Goal: Information Seeking & Learning: Learn about a topic

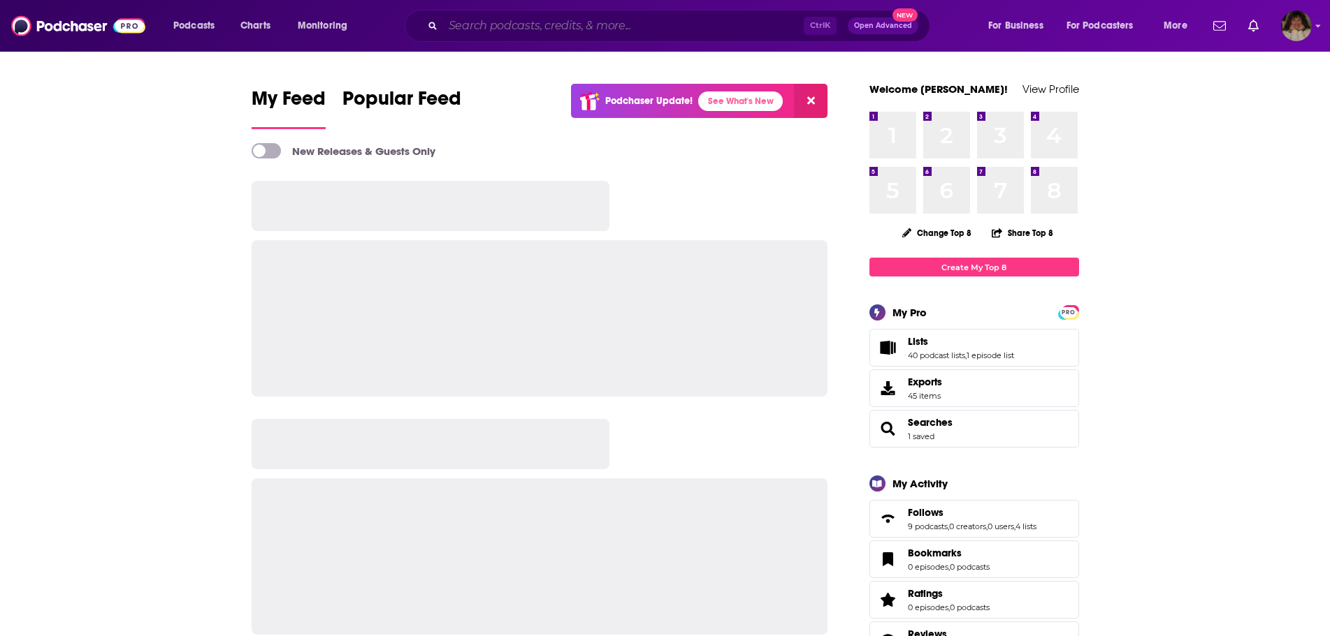
click at [669, 25] on input "Search podcasts, credits, & more..." at bounding box center [623, 26] width 361 height 22
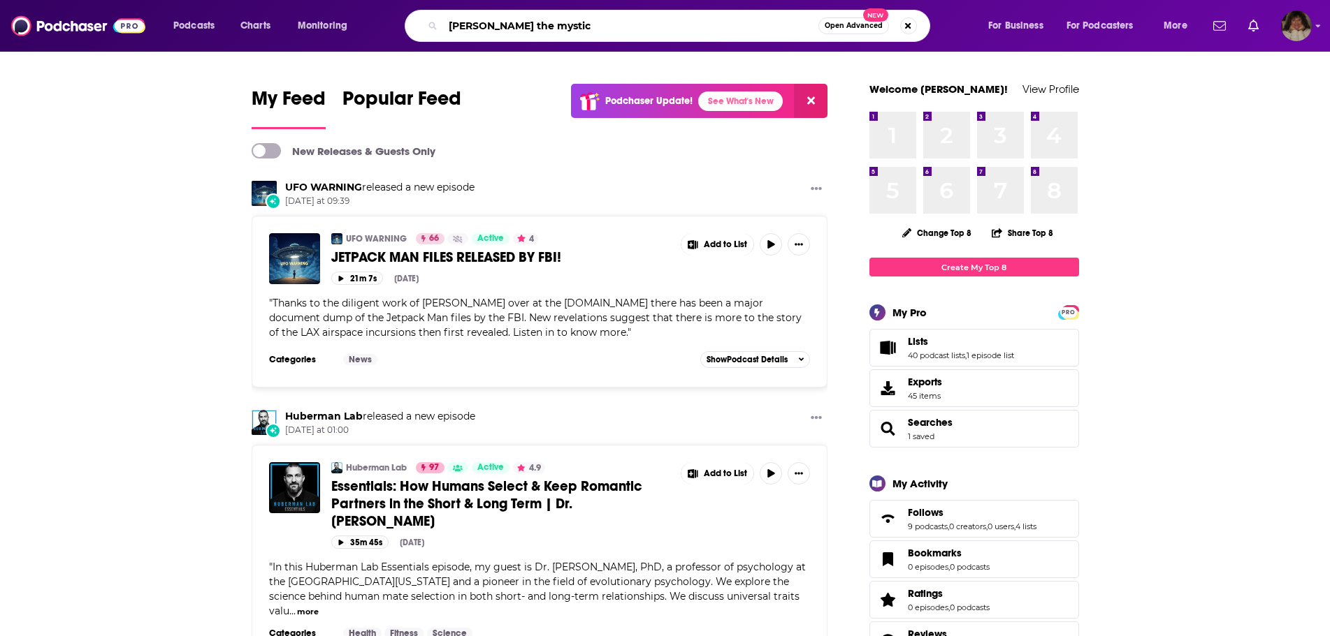
type input "[PERSON_NAME] the mystic"
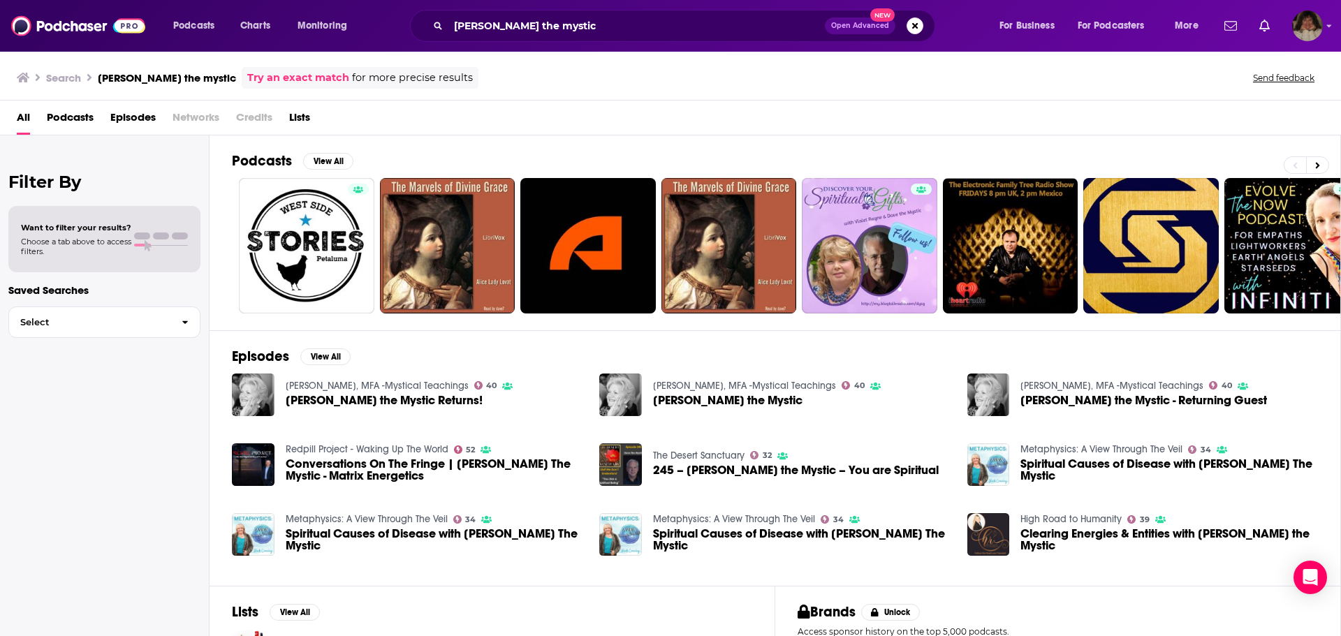
click at [673, 400] on span "[PERSON_NAME] the Mystic" at bounding box center [728, 401] width 150 height 12
click at [598, 31] on input "[PERSON_NAME] the mystic" at bounding box center [637, 26] width 377 height 22
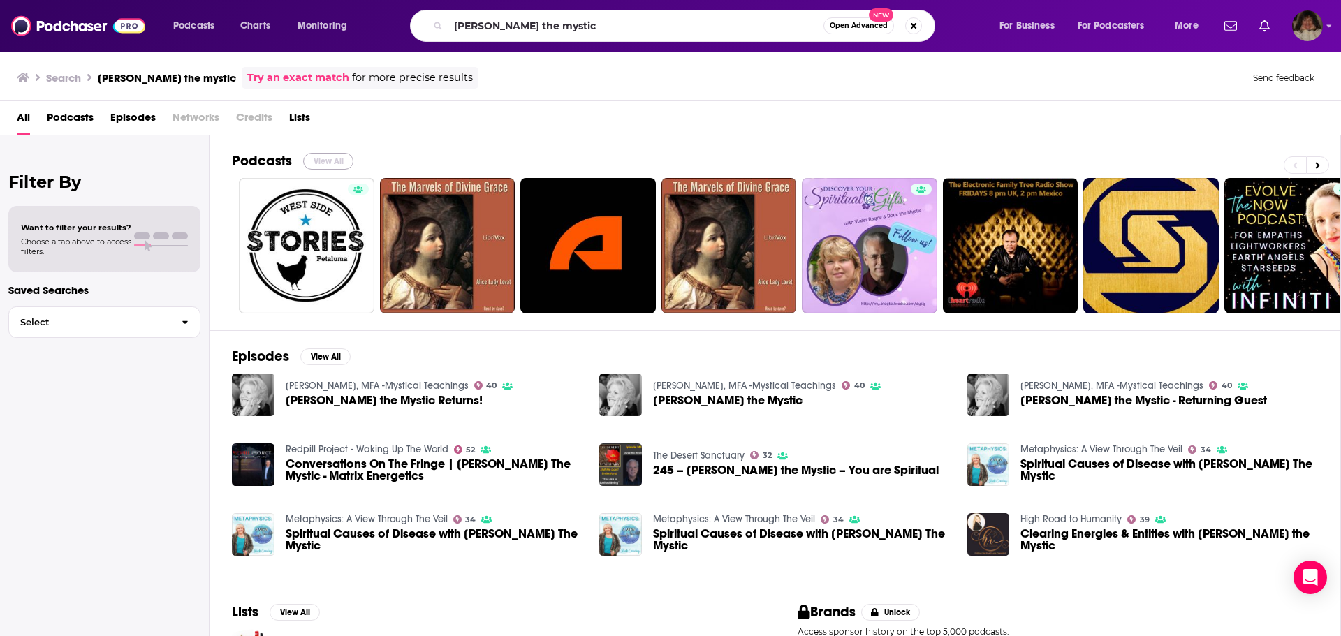
click at [322, 157] on button "View All" at bounding box center [328, 161] width 50 height 17
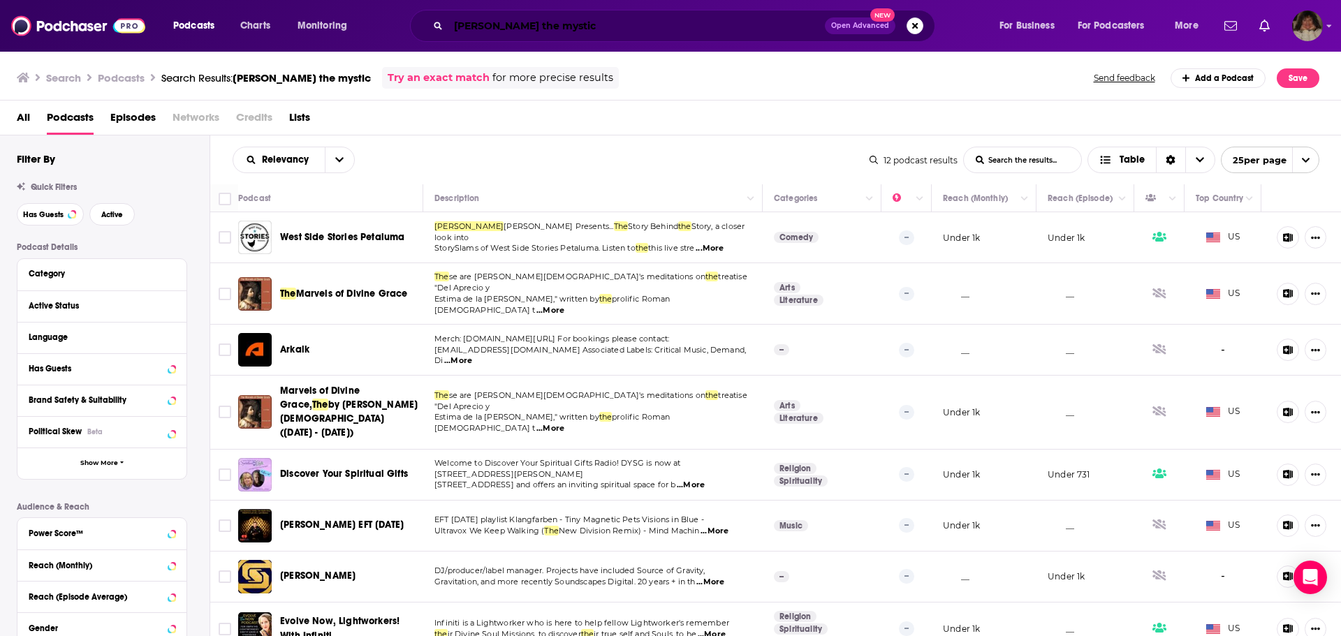
click at [459, 26] on input "[PERSON_NAME] the mystic" at bounding box center [637, 26] width 377 height 22
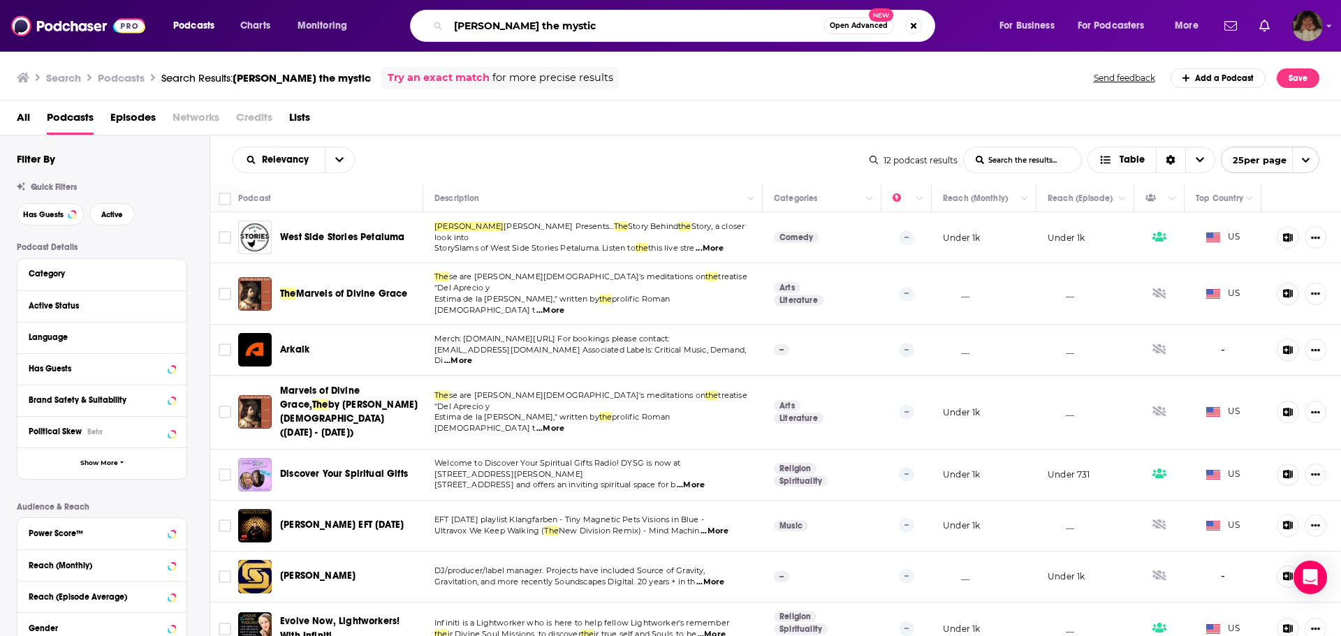
type input "[PERSON_NAME] the mystic"
